Goal: Use online tool/utility: Utilize a website feature to perform a specific function

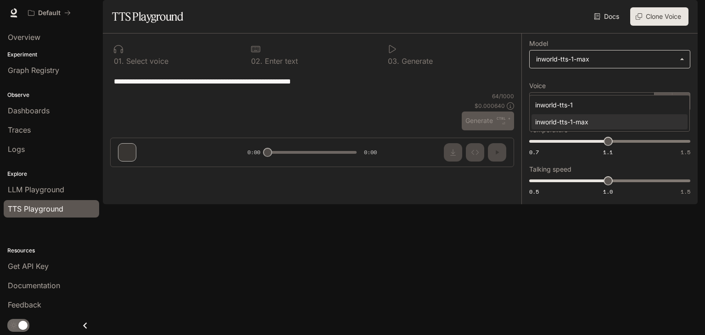
click at [581, 86] on body "**********" at bounding box center [352, 167] width 705 height 335
click at [581, 86] on div at bounding box center [352, 167] width 705 height 335
click at [644, 80] on body "**********" at bounding box center [352, 167] width 705 height 335
click at [644, 80] on div at bounding box center [352, 167] width 705 height 335
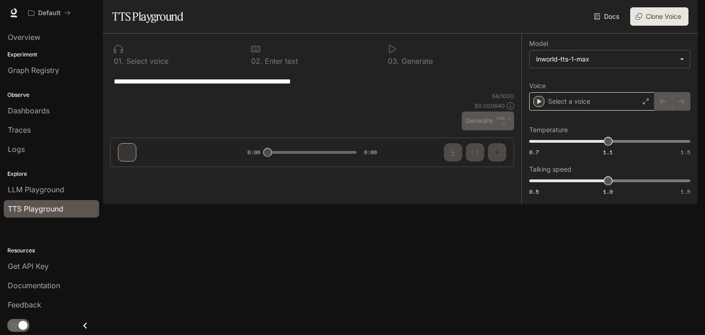
click at [619, 111] on div "Select a voice" at bounding box center [591, 101] width 125 height 18
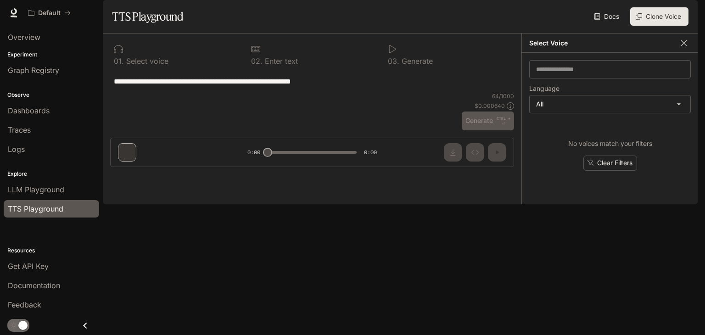
click at [686, 48] on icon "button" at bounding box center [683, 43] width 9 height 9
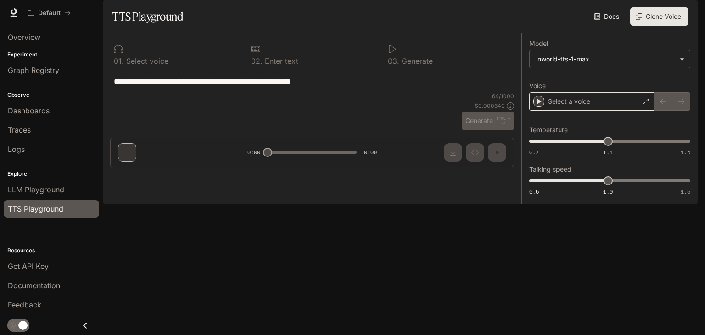
click at [645, 104] on icon at bounding box center [646, 102] width 6 height 6
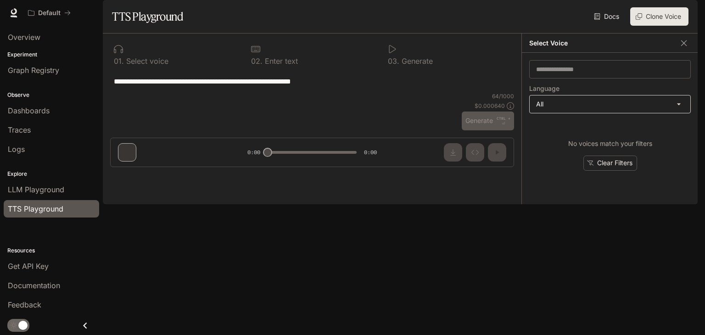
click at [597, 122] on body "**********" at bounding box center [352, 167] width 705 height 335
click at [589, 138] on div at bounding box center [352, 167] width 705 height 335
click at [685, 45] on icon "button" at bounding box center [684, 43] width 6 height 6
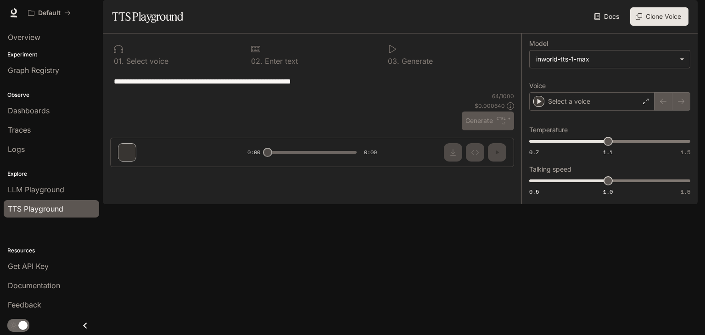
click at [497, 130] on div "64 / 1000 $ 0.000640 Generate CTRL + ⏎" at bounding box center [488, 111] width 52 height 38
click at [664, 26] on button "Clone Voice" at bounding box center [659, 16] width 58 height 18
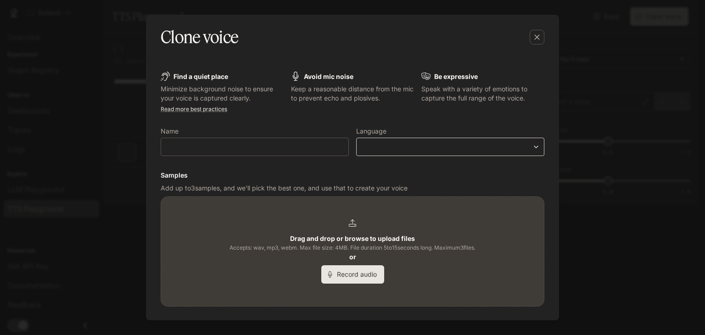
click at [529, 139] on div "​ ​" at bounding box center [450, 147] width 188 height 18
click at [530, 140] on div "​ ​" at bounding box center [450, 147] width 188 height 18
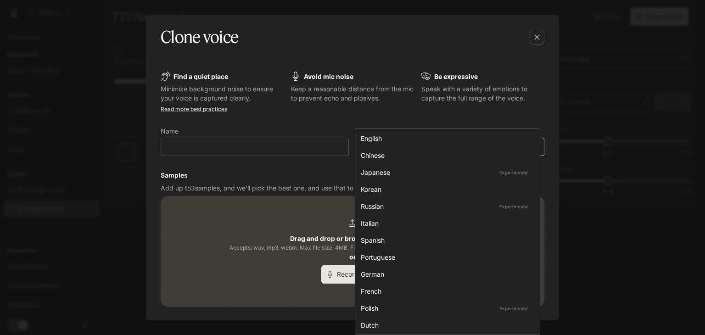
click at [530, 148] on body "**********" at bounding box center [352, 167] width 705 height 335
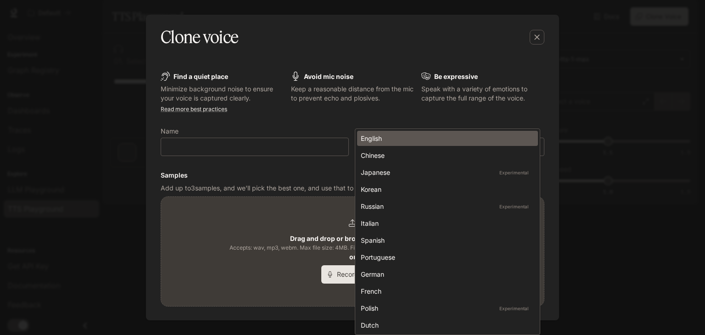
click at [435, 140] on div "English" at bounding box center [446, 139] width 170 height 10
type input "*****"
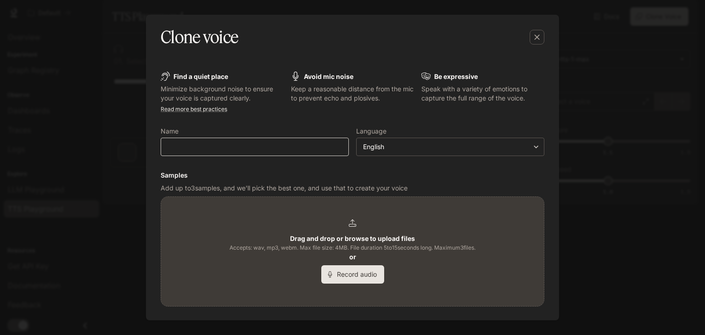
click at [262, 139] on div "​" at bounding box center [255, 147] width 188 height 18
type input "*"
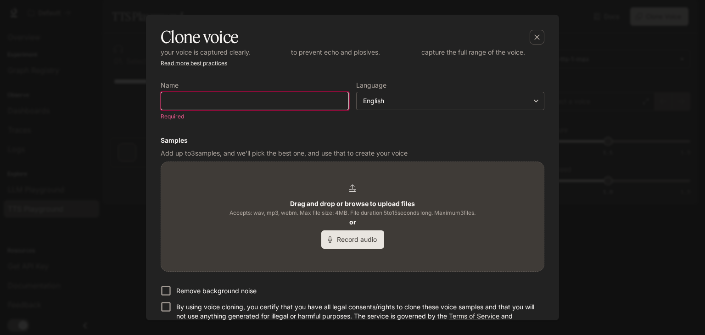
scroll to position [89, 0]
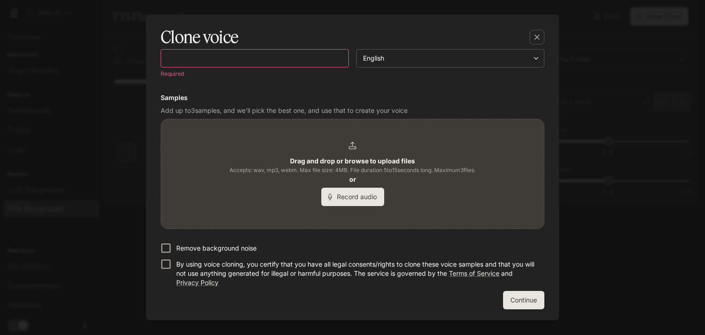
click at [178, 248] on p "Remove background noise" at bounding box center [216, 248] width 80 height 9
click at [345, 195] on button "Record audio" at bounding box center [352, 197] width 63 height 18
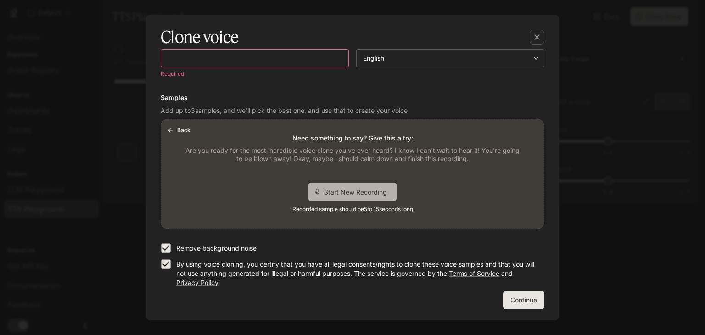
click at [336, 189] on span "Start New Recording" at bounding box center [358, 192] width 69 height 10
click at [354, 186] on div "Start New Recording" at bounding box center [352, 192] width 88 height 18
click at [312, 186] on div "Stop Recording 00:04" at bounding box center [352, 192] width 110 height 19
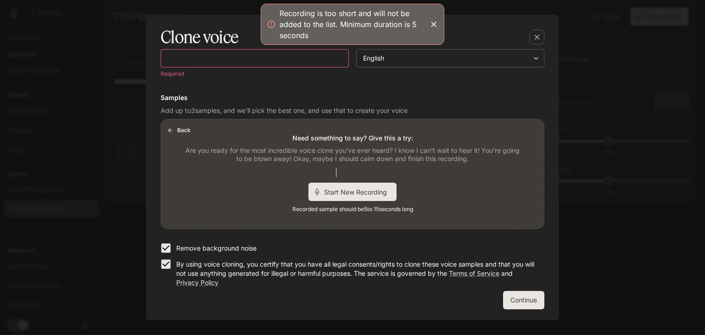
click at [308, 172] on div "Back Need something to say? Give this a try: Are you ready for the most incredi…" at bounding box center [352, 173] width 383 height 109
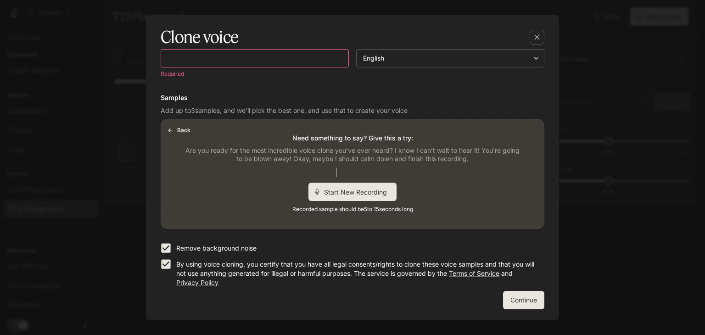
click at [351, 187] on span "Start New Recording" at bounding box center [358, 192] width 69 height 10
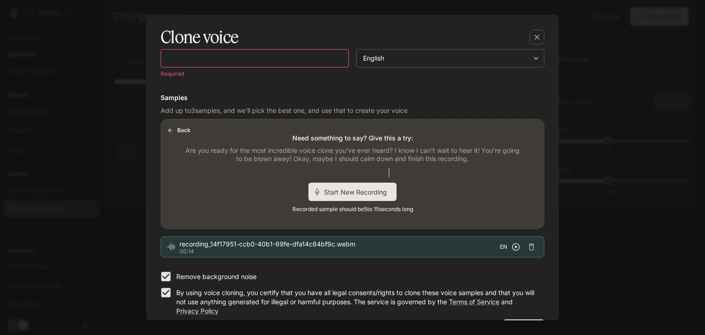
click at [511, 245] on icon "button" at bounding box center [515, 246] width 9 height 9
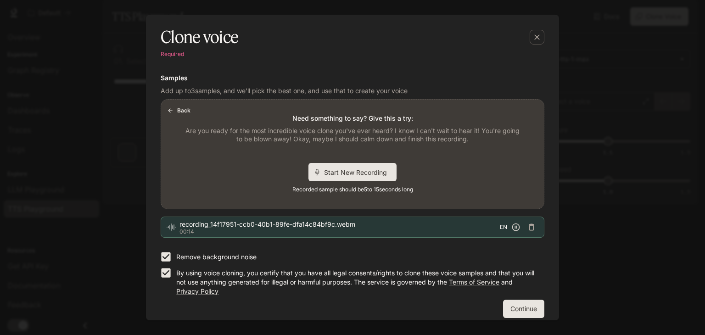
scroll to position [117, 0]
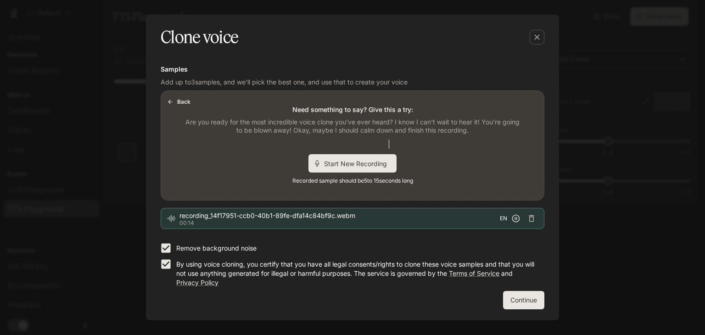
click at [513, 216] on icon "button" at bounding box center [515, 218] width 9 height 9
click at [521, 292] on button "Continue" at bounding box center [523, 300] width 41 height 18
click at [516, 296] on button "Continue" at bounding box center [523, 300] width 41 height 18
click at [511, 217] on icon "button" at bounding box center [515, 218] width 9 height 9
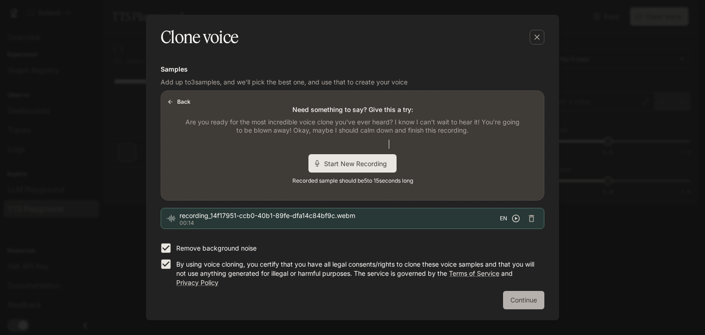
click at [532, 298] on button "Continue" at bounding box center [523, 300] width 41 height 18
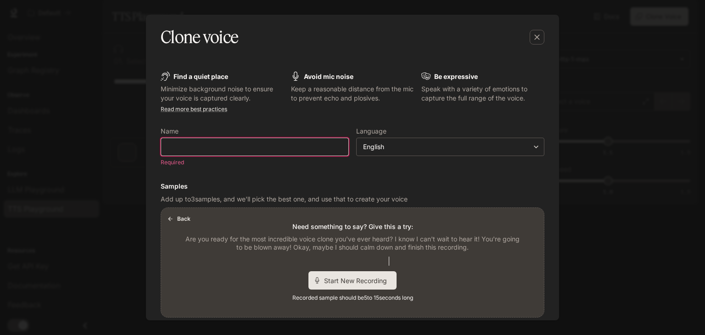
click at [249, 147] on input "text" at bounding box center [254, 146] width 187 height 9
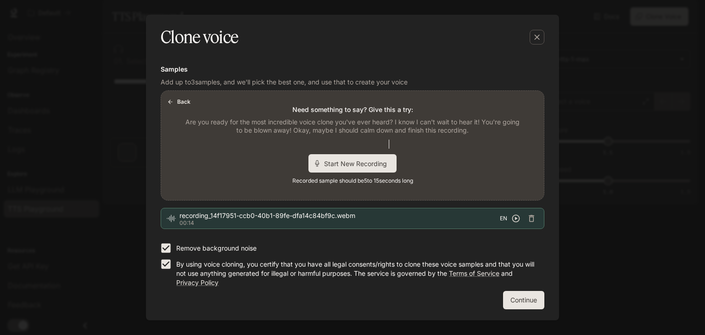
click at [525, 303] on button "Continue" at bounding box center [523, 300] width 41 height 18
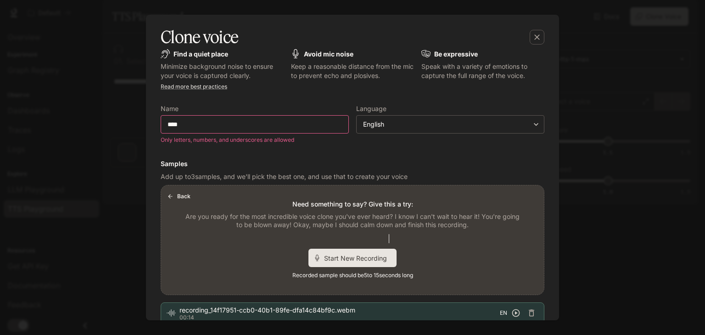
scroll to position [0, 0]
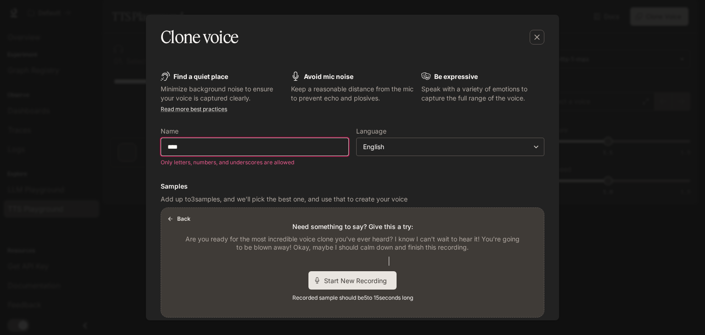
click at [275, 151] on div "**** ​" at bounding box center [255, 147] width 188 height 18
type input "*"
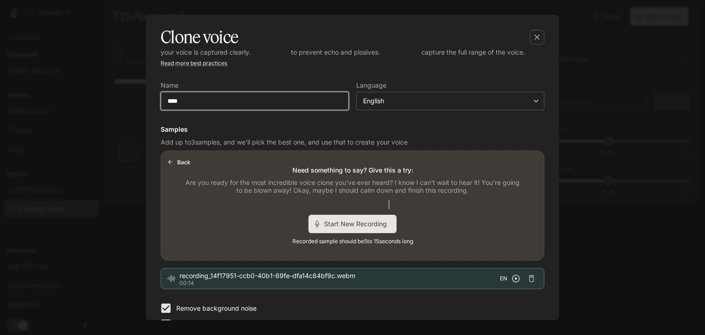
scroll to position [106, 0]
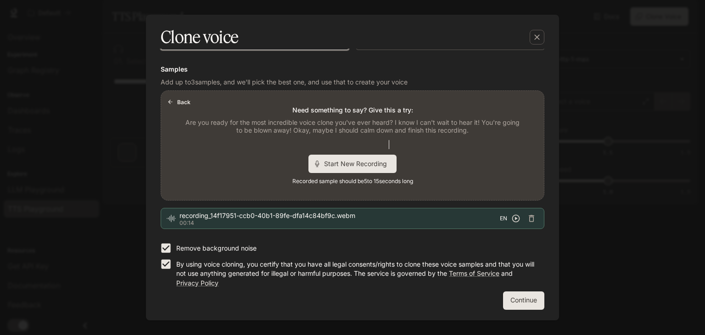
type input "****"
click at [535, 290] on form "Find a quiet place Minimize background noise to ensure your voice is captured c…" at bounding box center [353, 138] width 384 height 344
click at [531, 297] on button "Continue" at bounding box center [523, 300] width 41 height 18
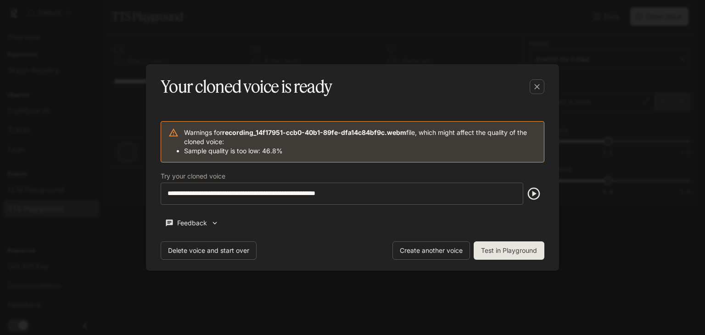
scroll to position [0, 0]
click at [534, 199] on icon "button" at bounding box center [534, 194] width 12 height 12
click at [413, 243] on button "Create another voice" at bounding box center [431, 250] width 78 height 18
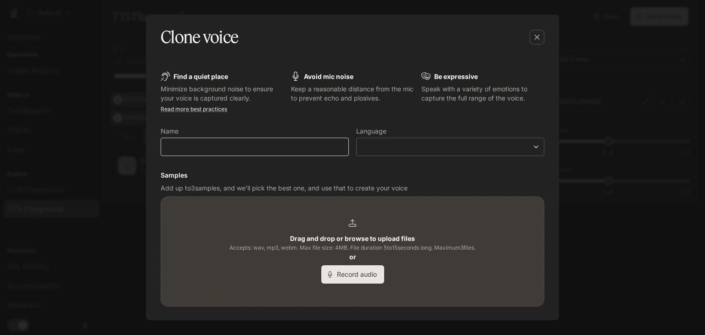
click at [290, 151] on div "​" at bounding box center [255, 147] width 188 height 18
type input "****"
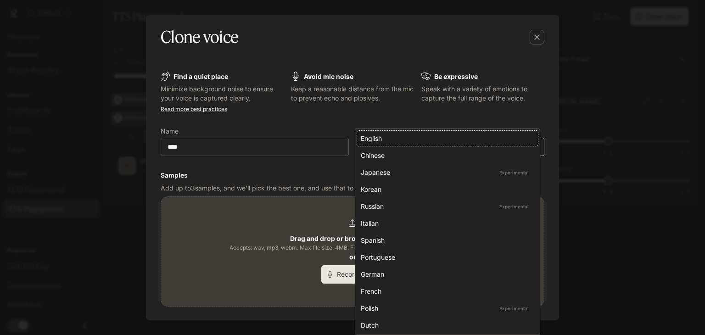
click at [534, 150] on body "**********" at bounding box center [352, 167] width 705 height 335
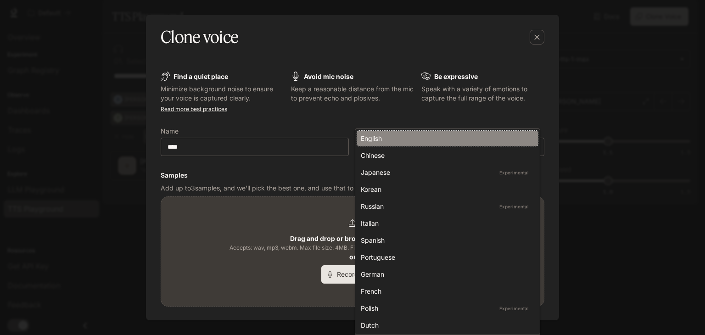
click at [392, 137] on div "English" at bounding box center [446, 139] width 170 height 10
type input "*****"
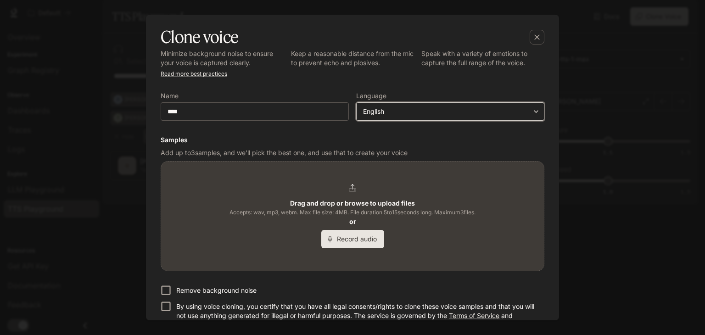
scroll to position [78, 0]
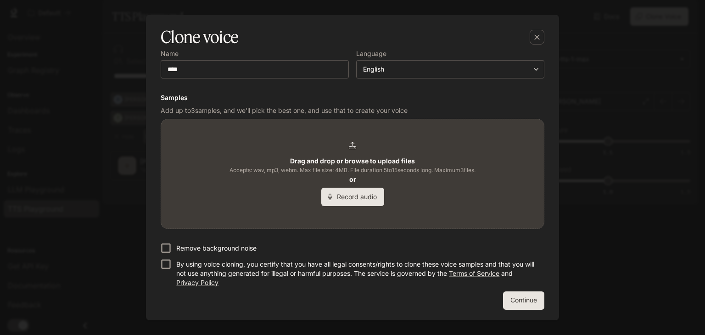
click at [206, 252] on p "Remove background noise" at bounding box center [216, 248] width 80 height 9
click at [346, 202] on button "Record audio" at bounding box center [352, 197] width 63 height 18
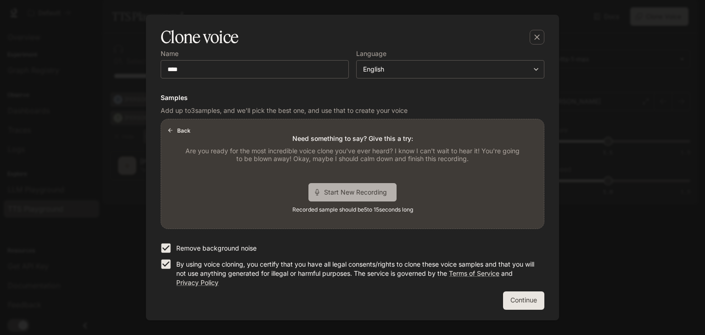
click at [345, 193] on span "Start New Recording" at bounding box center [358, 192] width 69 height 10
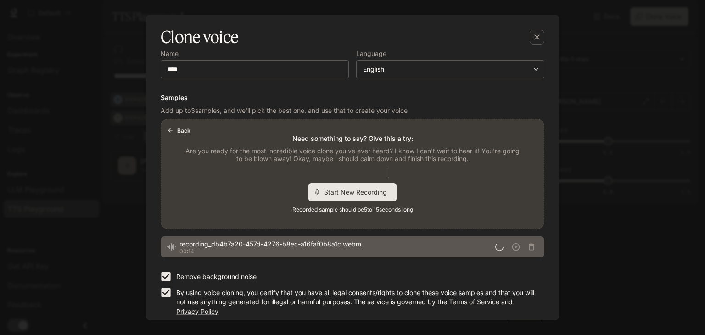
scroll to position [106, 0]
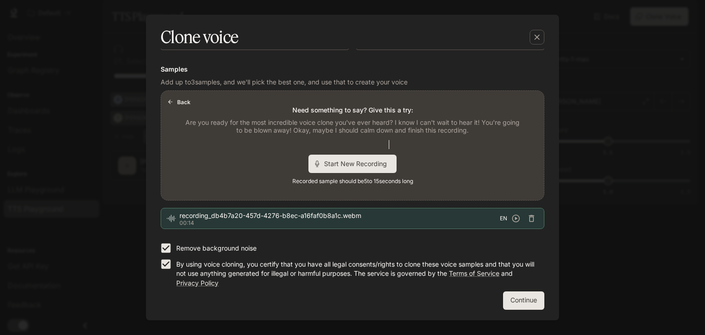
click at [527, 298] on button "Continue" at bounding box center [523, 300] width 41 height 18
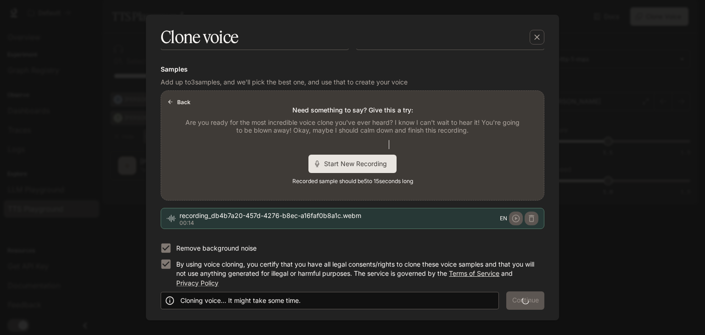
scroll to position [0, 0]
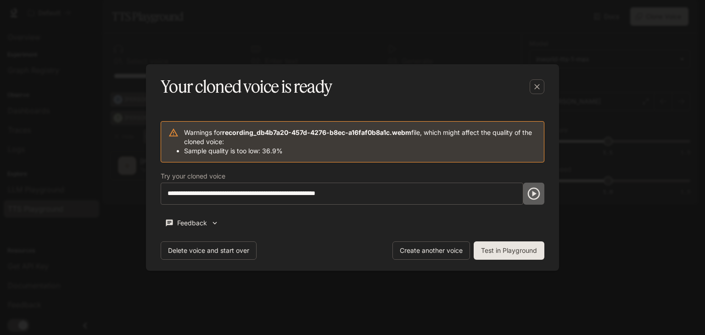
click at [543, 198] on button "button" at bounding box center [533, 194] width 21 height 22
click at [502, 256] on button "Test in Playground" at bounding box center [509, 250] width 71 height 18
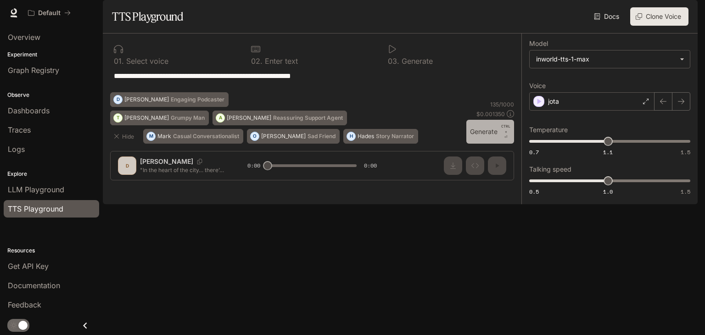
click at [497, 144] on button "Generate CTRL + ⏎" at bounding box center [490, 132] width 48 height 24
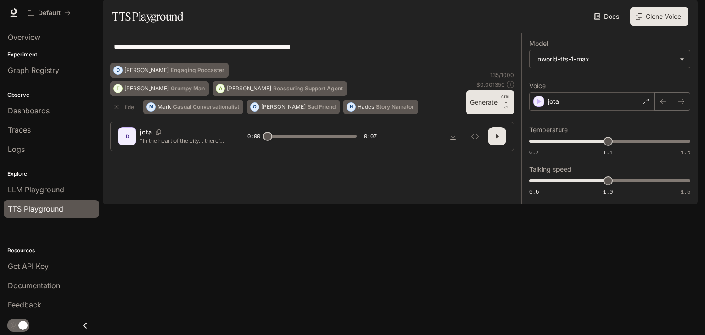
click at [493, 140] on icon "button" at bounding box center [496, 136] width 7 height 7
type input "*"
type input "****"
click at [639, 148] on span "0.7 1.1 1.5 1.1" at bounding box center [607, 141] width 157 height 14
type input "***"
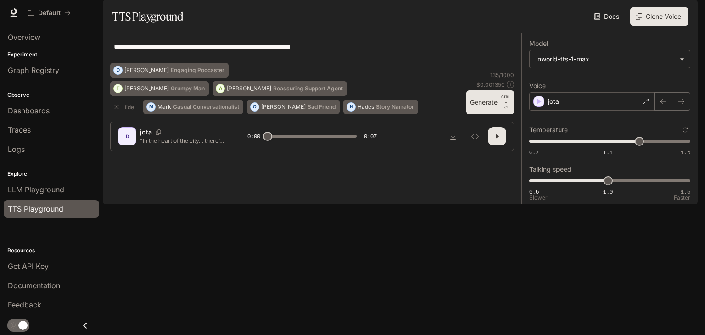
click at [628, 188] on span "0.5 1.0 1.5 1" at bounding box center [607, 181] width 157 height 14
click at [501, 145] on button "button" at bounding box center [497, 136] width 18 height 18
click at [483, 114] on div "135 / 1000 $ 0.001350 Generate CTRL + ⏎" at bounding box center [490, 92] width 48 height 43
click at [479, 114] on button "Generate CTRL + ⏎" at bounding box center [490, 102] width 48 height 24
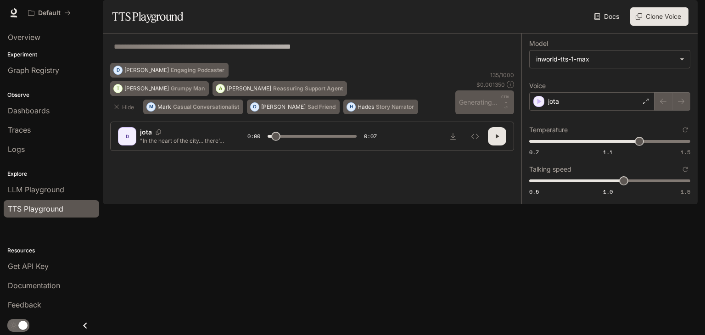
click at [495, 140] on icon "button" at bounding box center [496, 136] width 7 height 7
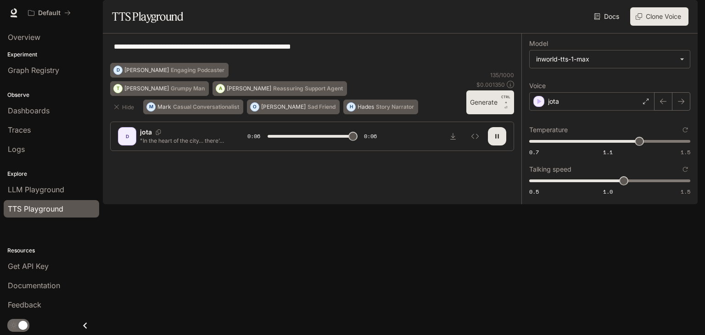
type input "*"
type input "***"
click at [581, 188] on span "0.5 1.0 1.5 0.8" at bounding box center [607, 181] width 157 height 14
click at [495, 114] on button "Generate CTRL + ⏎" at bounding box center [490, 102] width 48 height 24
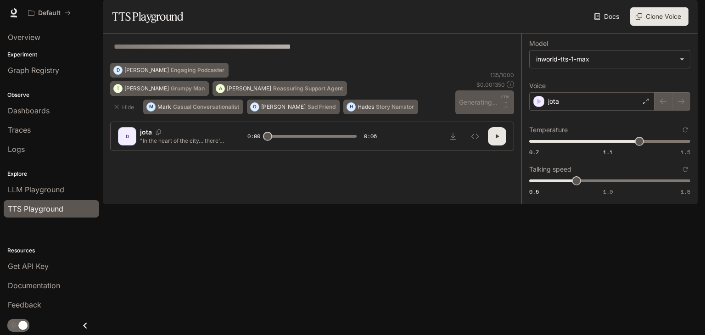
click at [503, 145] on button "button" at bounding box center [497, 136] width 18 height 18
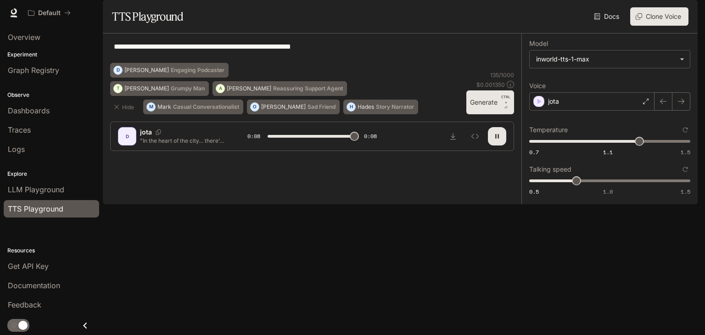
type input "*"
click at [444, 145] on button "Download audio" at bounding box center [453, 136] width 18 height 18
click at [683, 12] on img "button" at bounding box center [684, 12] width 13 height 13
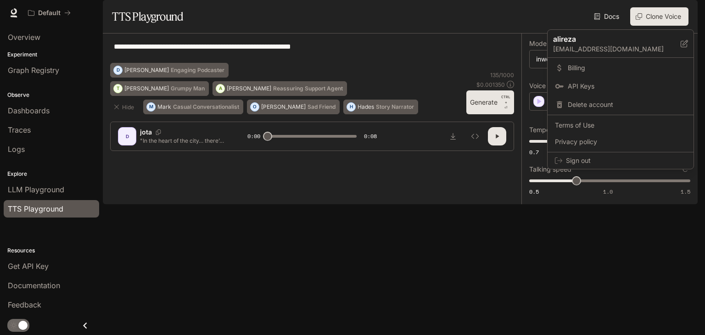
click at [483, 131] on div at bounding box center [352, 167] width 705 height 335
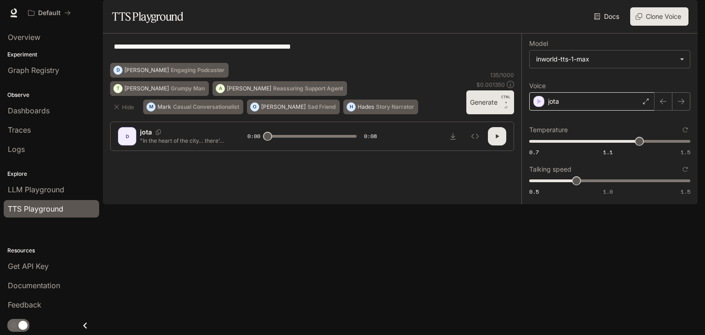
click at [623, 111] on div "jota" at bounding box center [591, 101] width 125 height 18
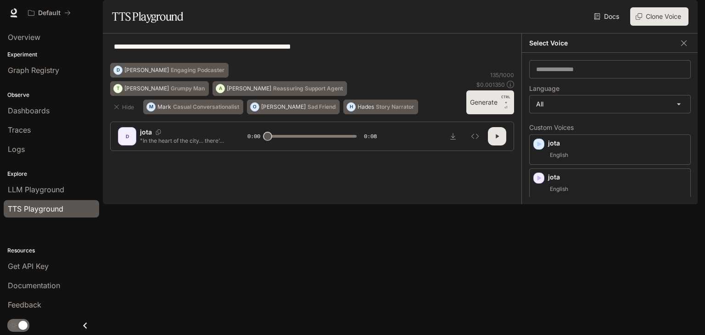
click at [481, 63] on div "**********" at bounding box center [312, 52] width 404 height 22
